Goal: Information Seeking & Learning: Learn about a topic

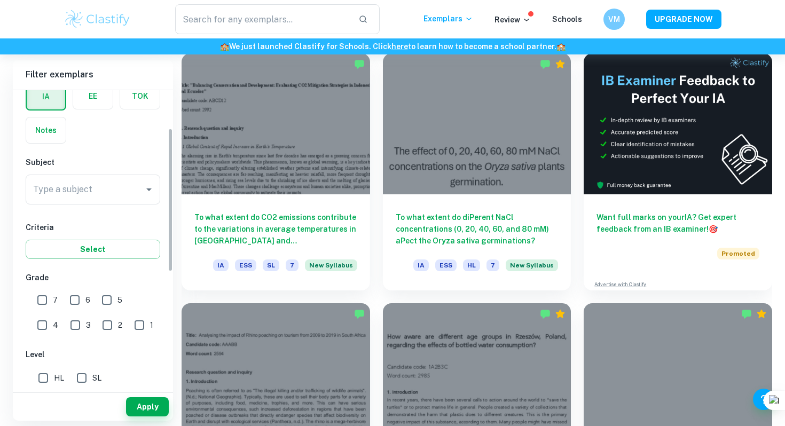
scroll to position [89, 0]
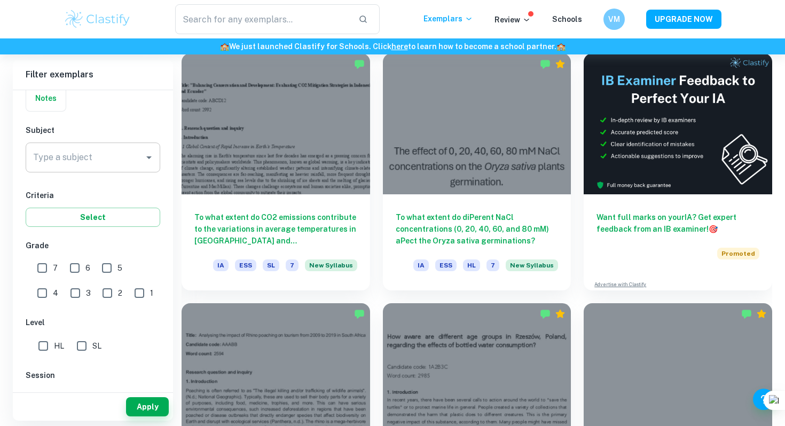
click at [60, 159] on div "Type a subject Type a subject" at bounding box center [93, 158] width 135 height 30
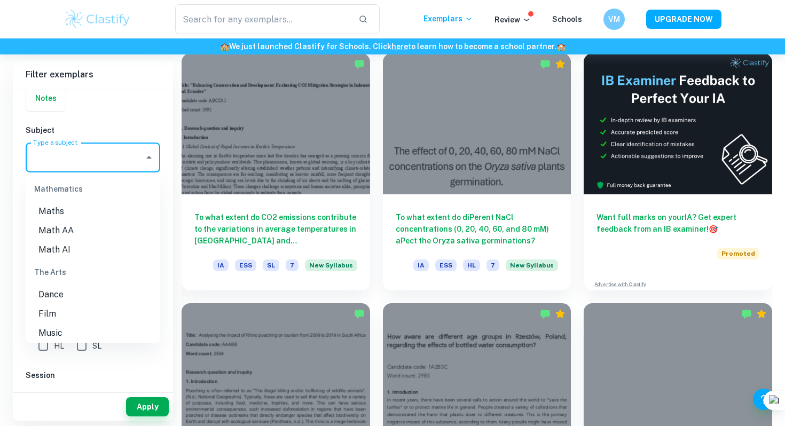
scroll to position [1594, 0]
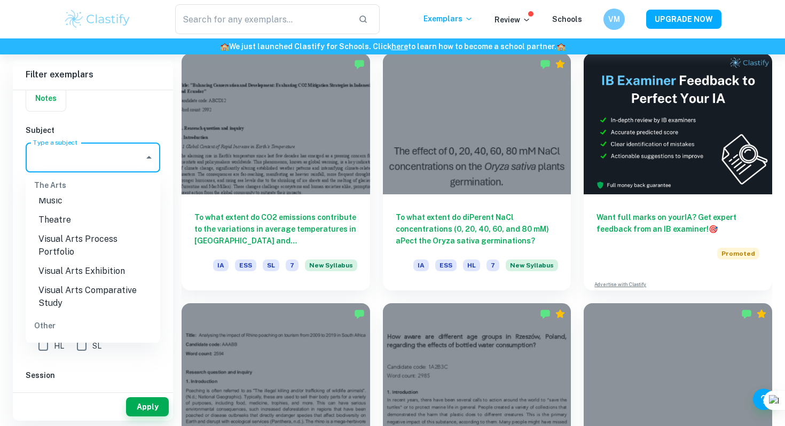
click at [78, 339] on li "ESS" at bounding box center [93, 348] width 135 height 19
type input "ESS"
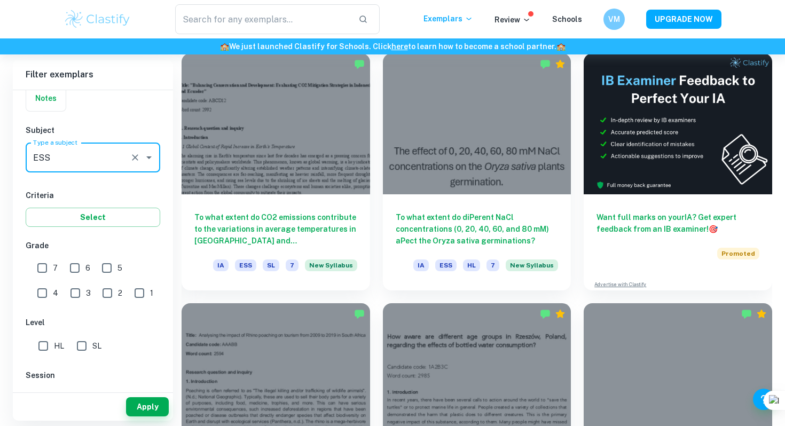
click at [47, 272] on input "7" at bounding box center [42, 267] width 21 height 21
checkbox input "true"
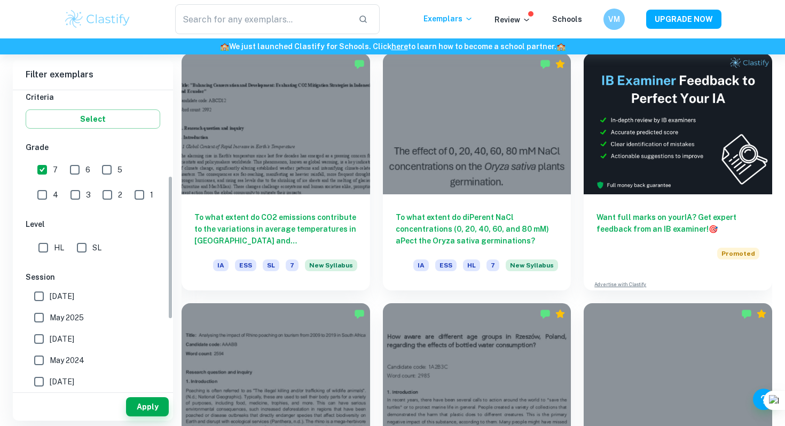
scroll to position [196, 0]
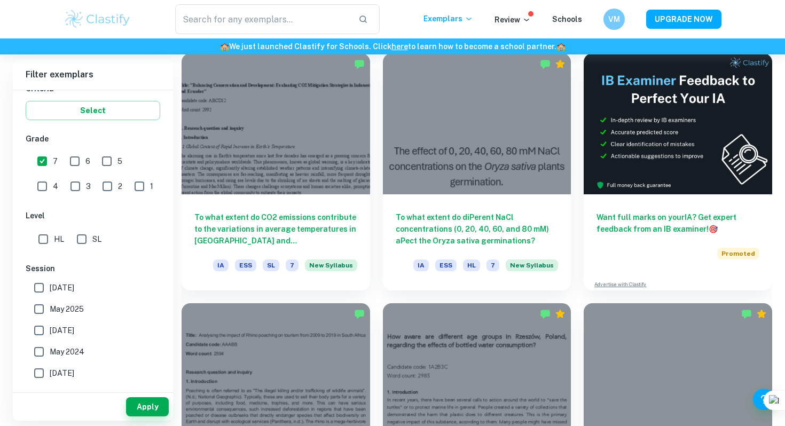
click at [76, 239] on input "SL" at bounding box center [81, 239] width 21 height 21
checkbox input "true"
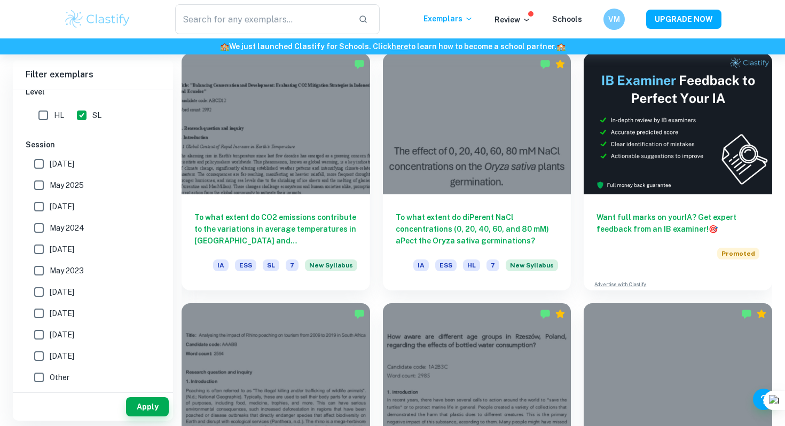
click at [37, 164] on input "[DATE]" at bounding box center [38, 163] width 21 height 21
checkbox input "true"
click at [42, 191] on input "May 2025" at bounding box center [38, 185] width 21 height 21
checkbox input "true"
click at [141, 401] on button "Apply" at bounding box center [147, 406] width 43 height 19
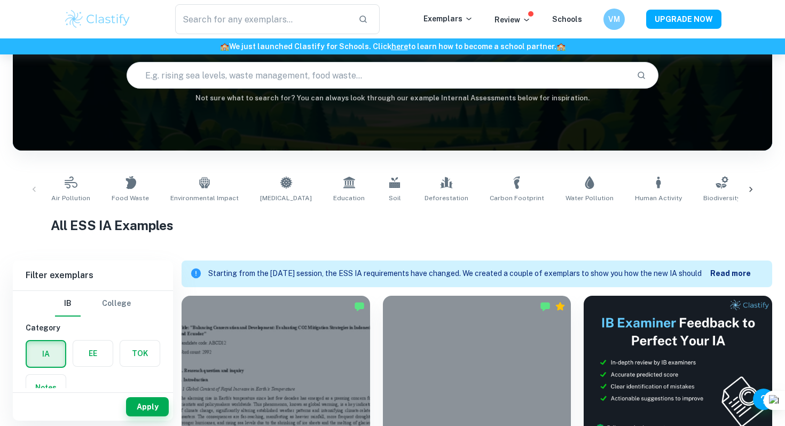
scroll to position [99, 0]
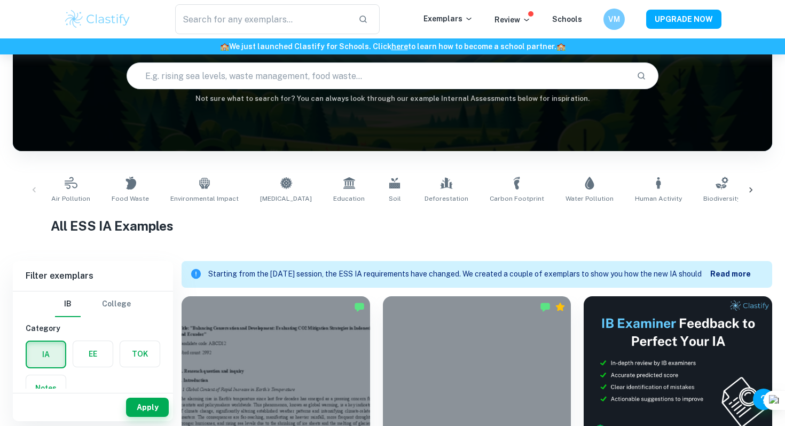
click at [754, 186] on icon at bounding box center [751, 190] width 11 height 11
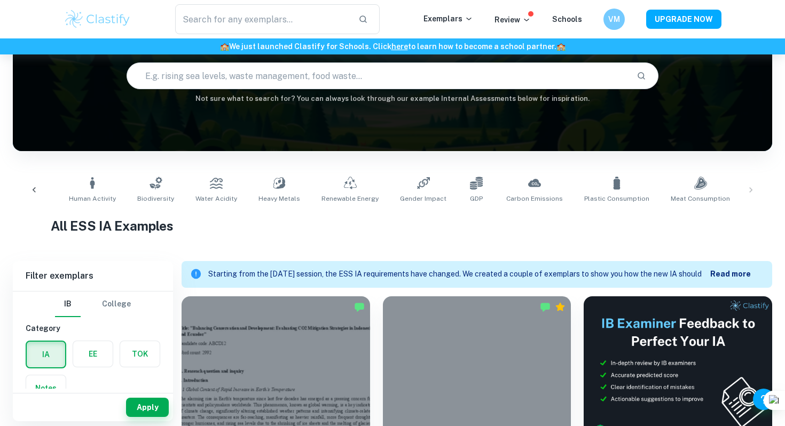
click at [37, 192] on icon at bounding box center [34, 190] width 11 height 11
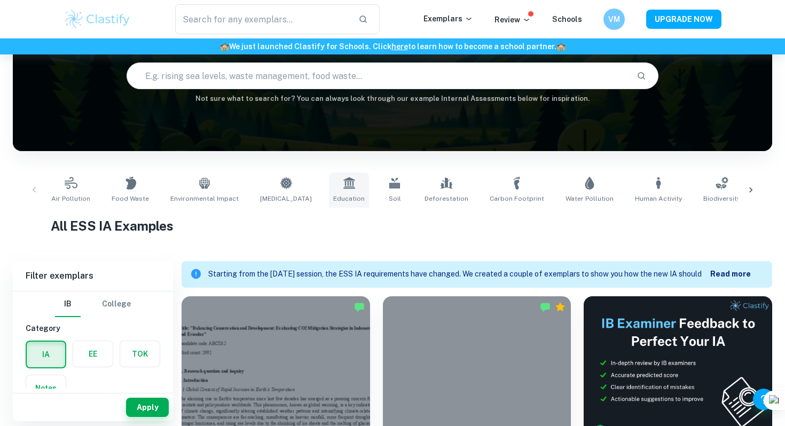
click at [343, 182] on icon at bounding box center [349, 183] width 12 height 12
type input "Education"
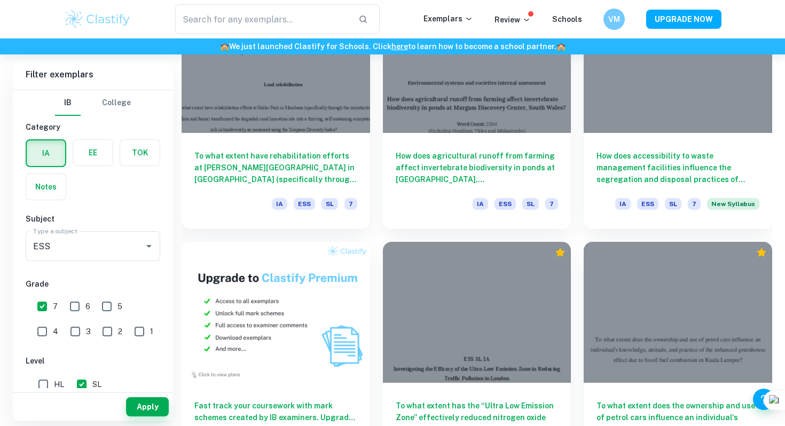
scroll to position [655, 0]
